Goal: Information Seeking & Learning: Learn about a topic

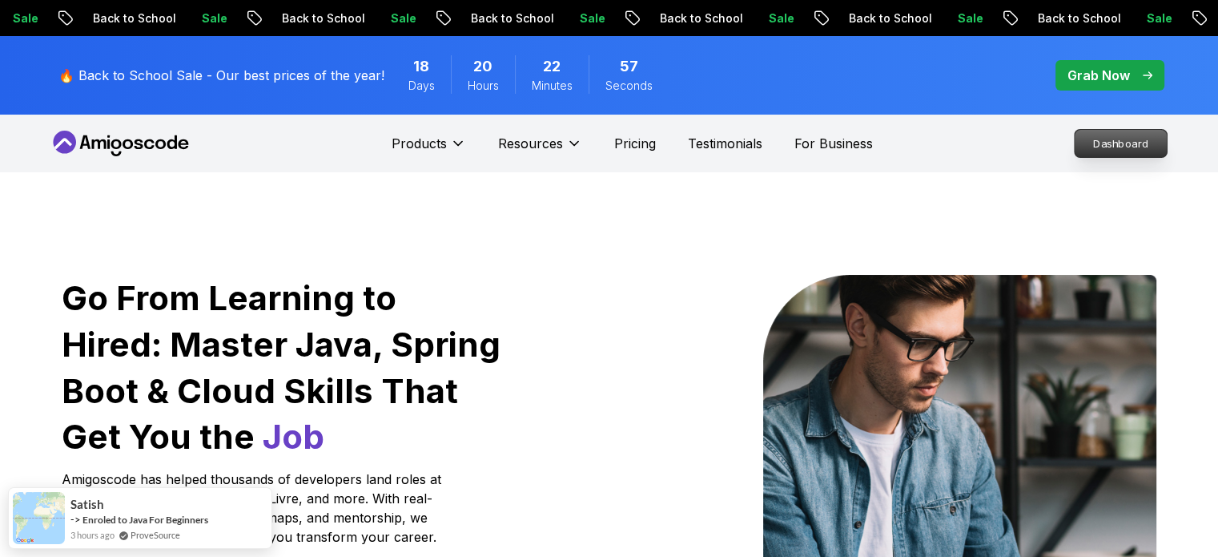
click at [1086, 142] on p "Dashboard" at bounding box center [1121, 143] width 92 height 27
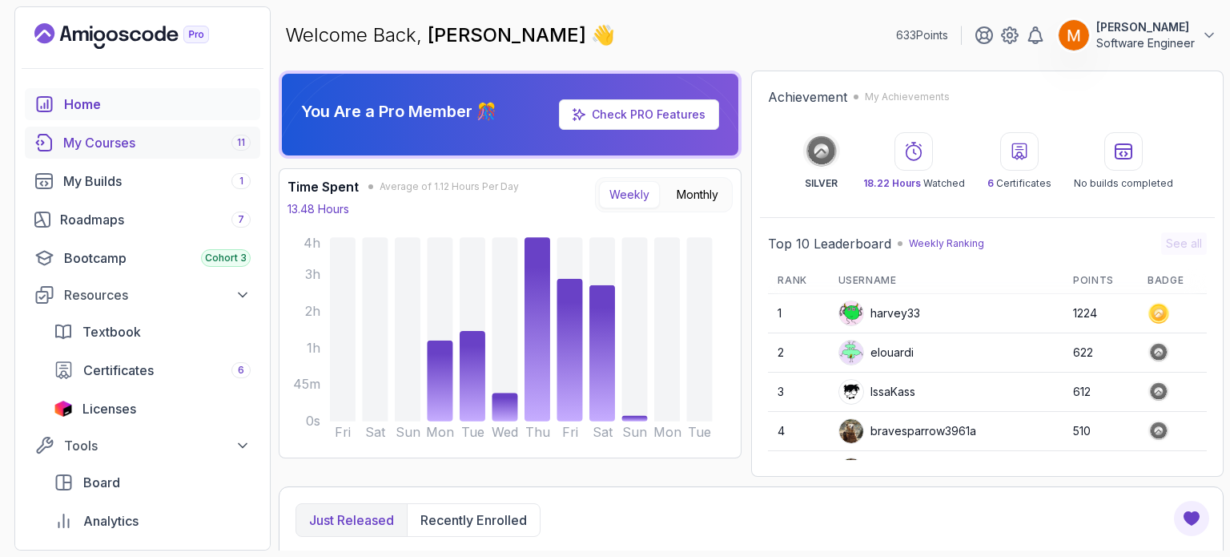
click at [141, 147] on div "My Courses 11" at bounding box center [156, 142] width 187 height 19
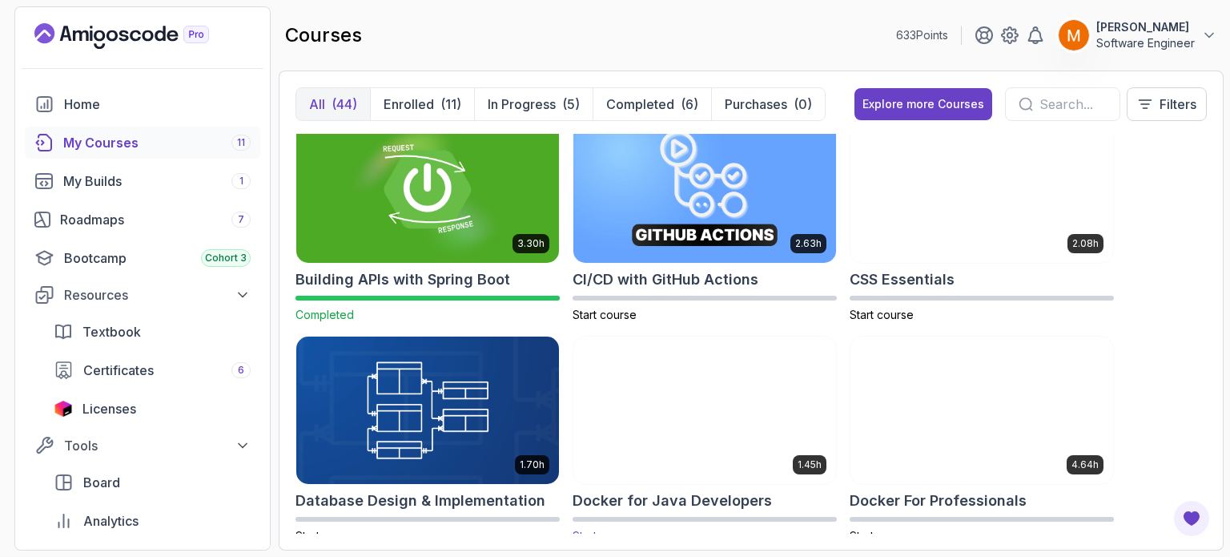
scroll to position [320, 0]
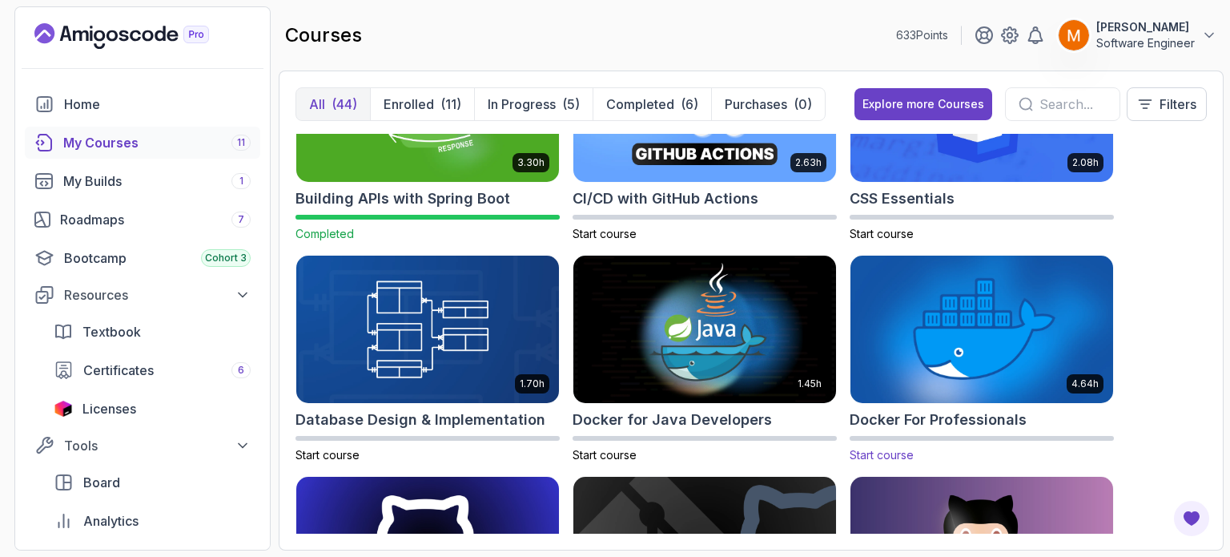
click at [961, 424] on h2 "Docker For Professionals" at bounding box center [938, 419] width 177 height 22
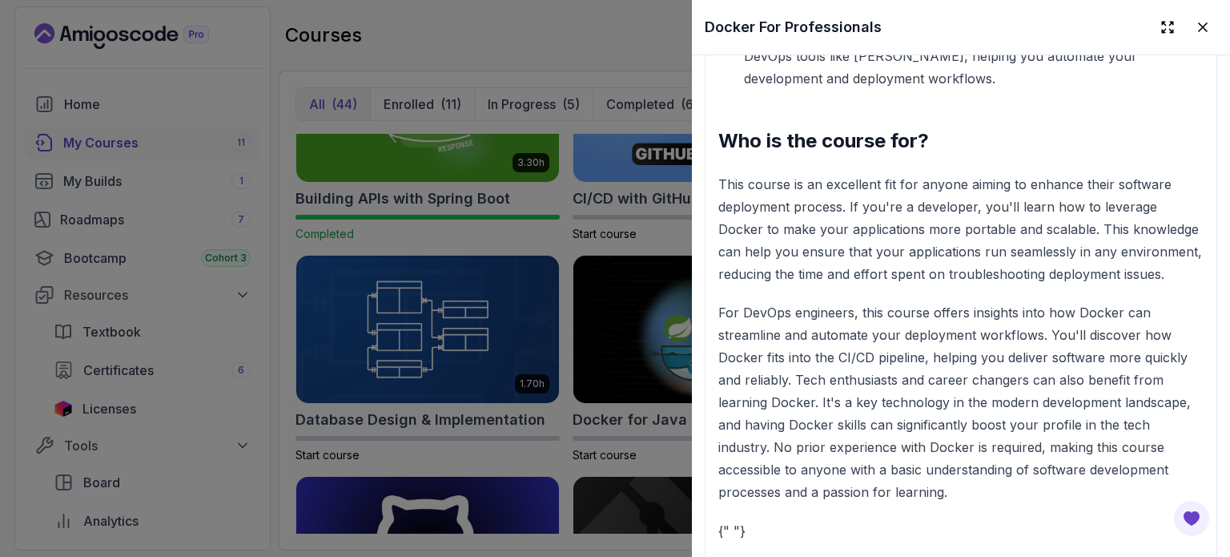
scroll to position [2242, 0]
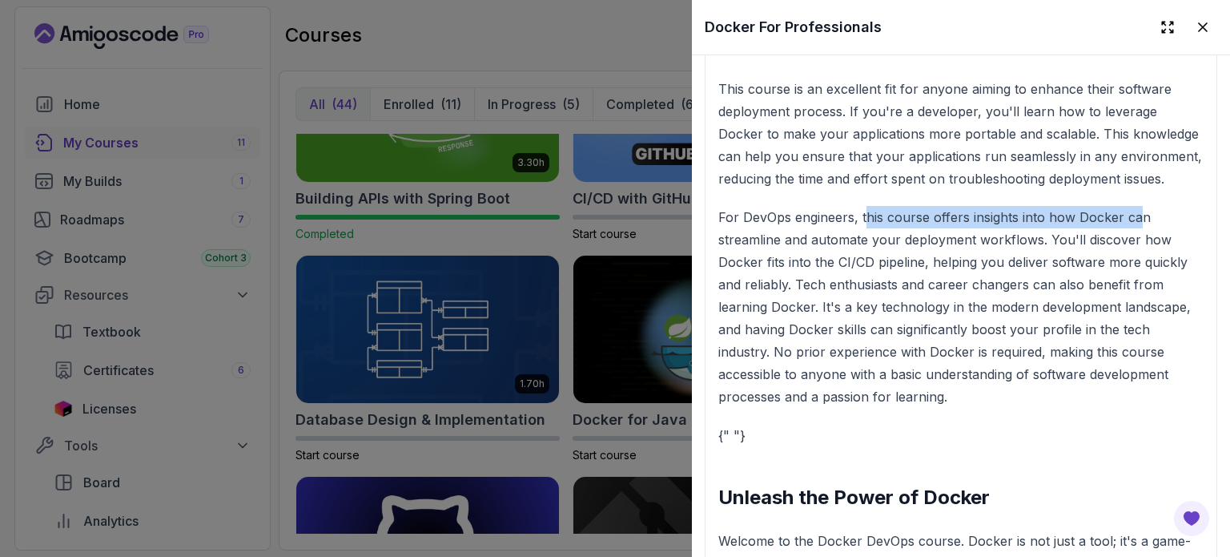
drag, startPoint x: 863, startPoint y: 246, endPoint x: 1134, endPoint y: 259, distance: 271.0
click at [1140, 251] on p "For DevOps engineers, this course offers insights into how Docker can streamlin…" at bounding box center [960, 307] width 485 height 202
click at [1042, 263] on p "For DevOps engineers, this course offers insights into how Docker can streamlin…" at bounding box center [960, 307] width 485 height 202
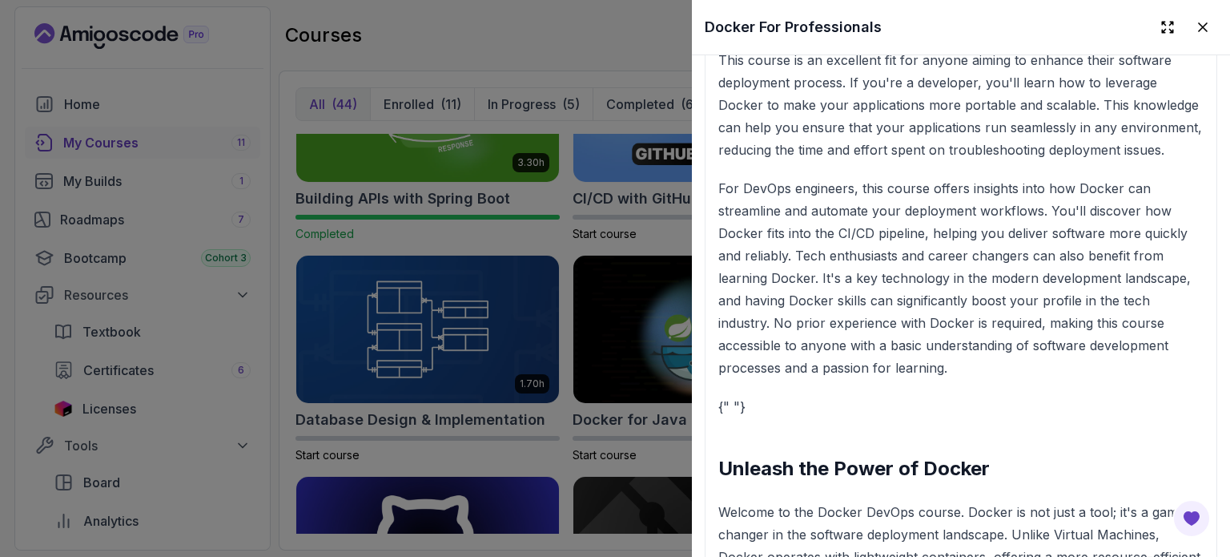
scroll to position [2322, 0]
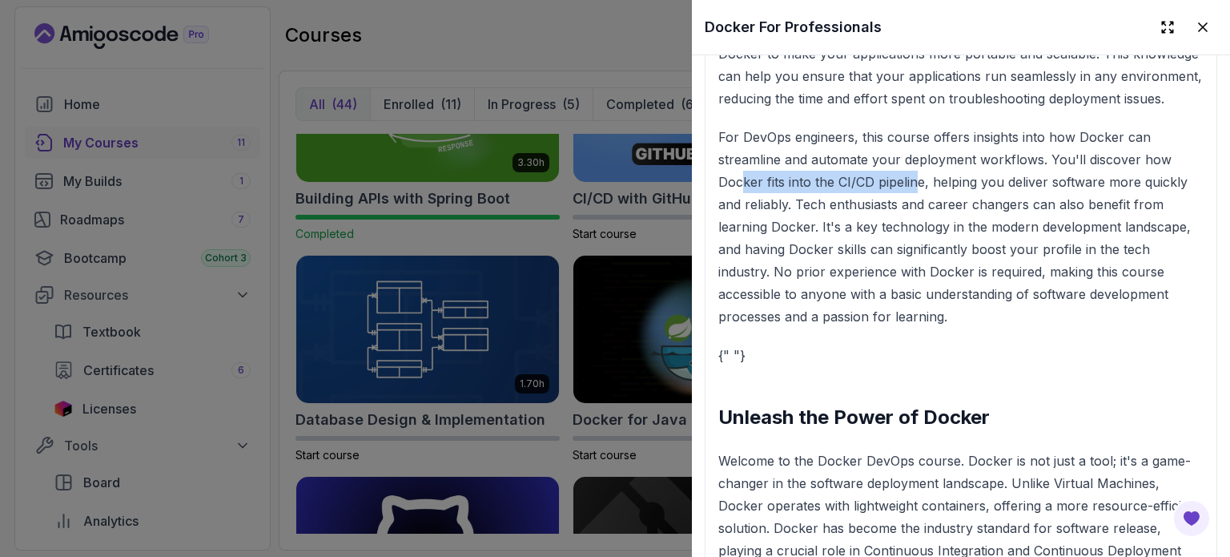
drag, startPoint x: 739, startPoint y: 220, endPoint x: 949, endPoint y: 223, distance: 209.8
click at [916, 223] on p "For DevOps engineers, this course offers insights into how Docker can streamlin…" at bounding box center [960, 227] width 485 height 202
click at [949, 223] on p "For DevOps engineers, this course offers insights into how Docker can streamlin…" at bounding box center [960, 227] width 485 height 202
click at [604, 292] on div at bounding box center [615, 278] width 1230 height 557
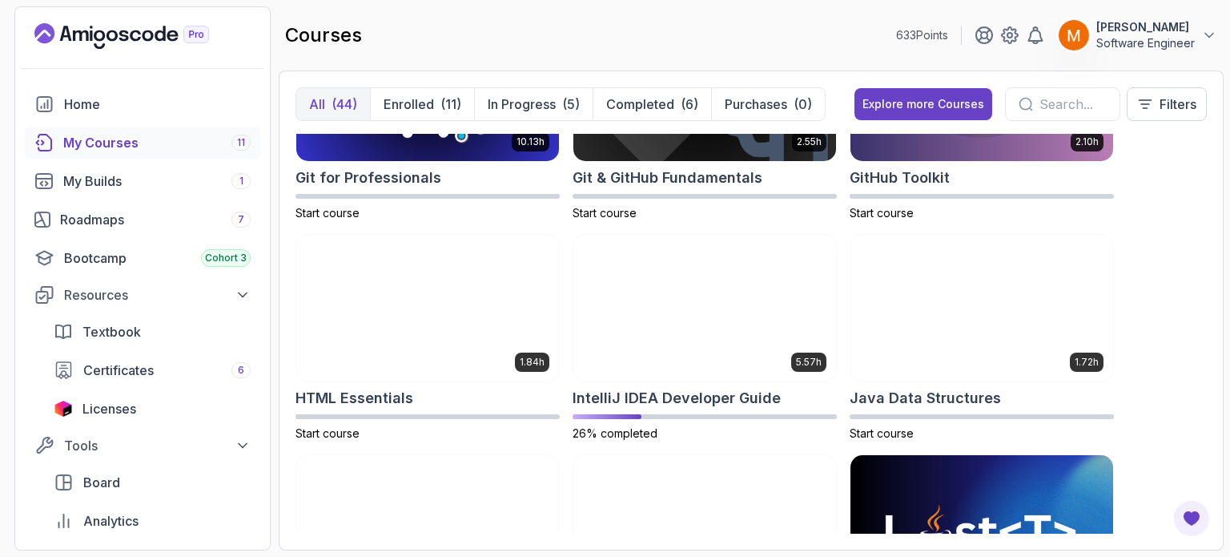
scroll to position [961, 0]
